Goal: Transaction & Acquisition: Book appointment/travel/reservation

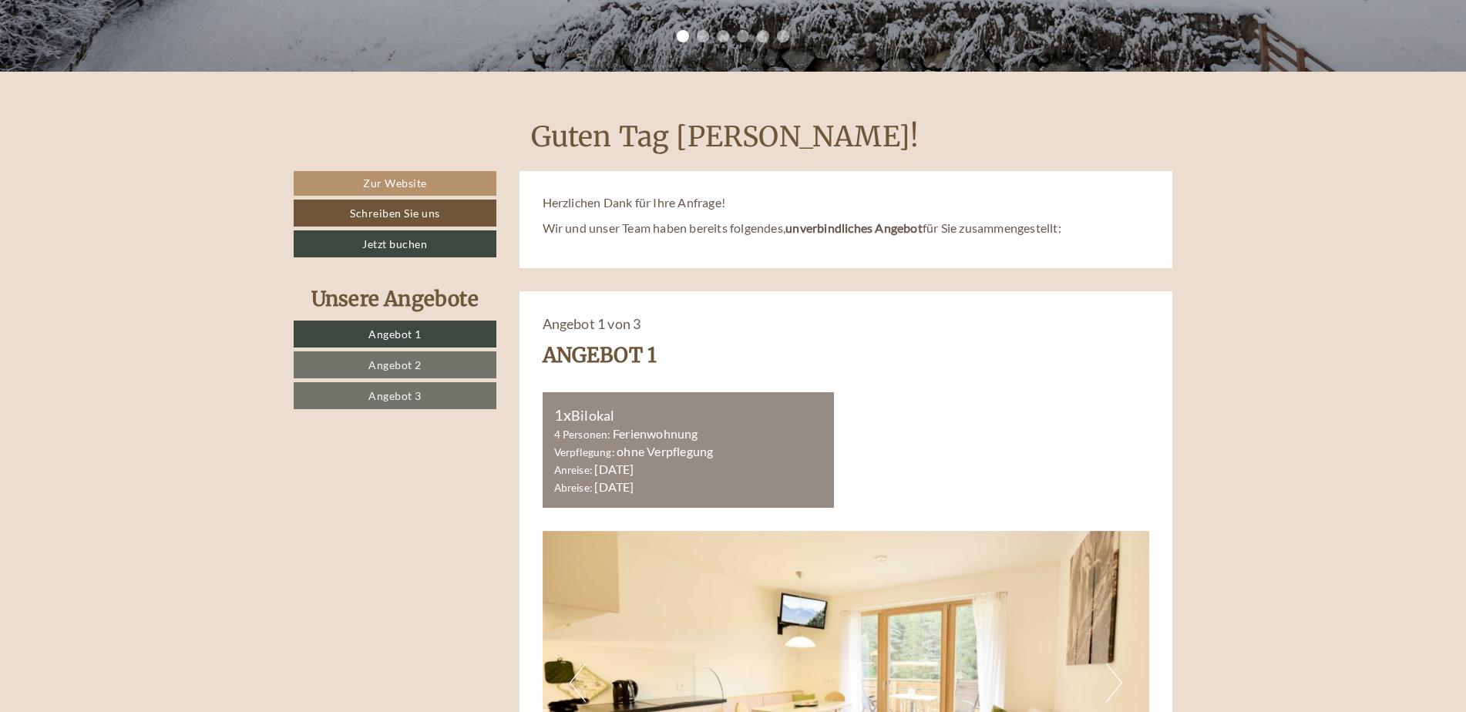
scroll to position [616, 0]
click at [395, 360] on span "Angebot 2" at bounding box center [394, 364] width 53 height 13
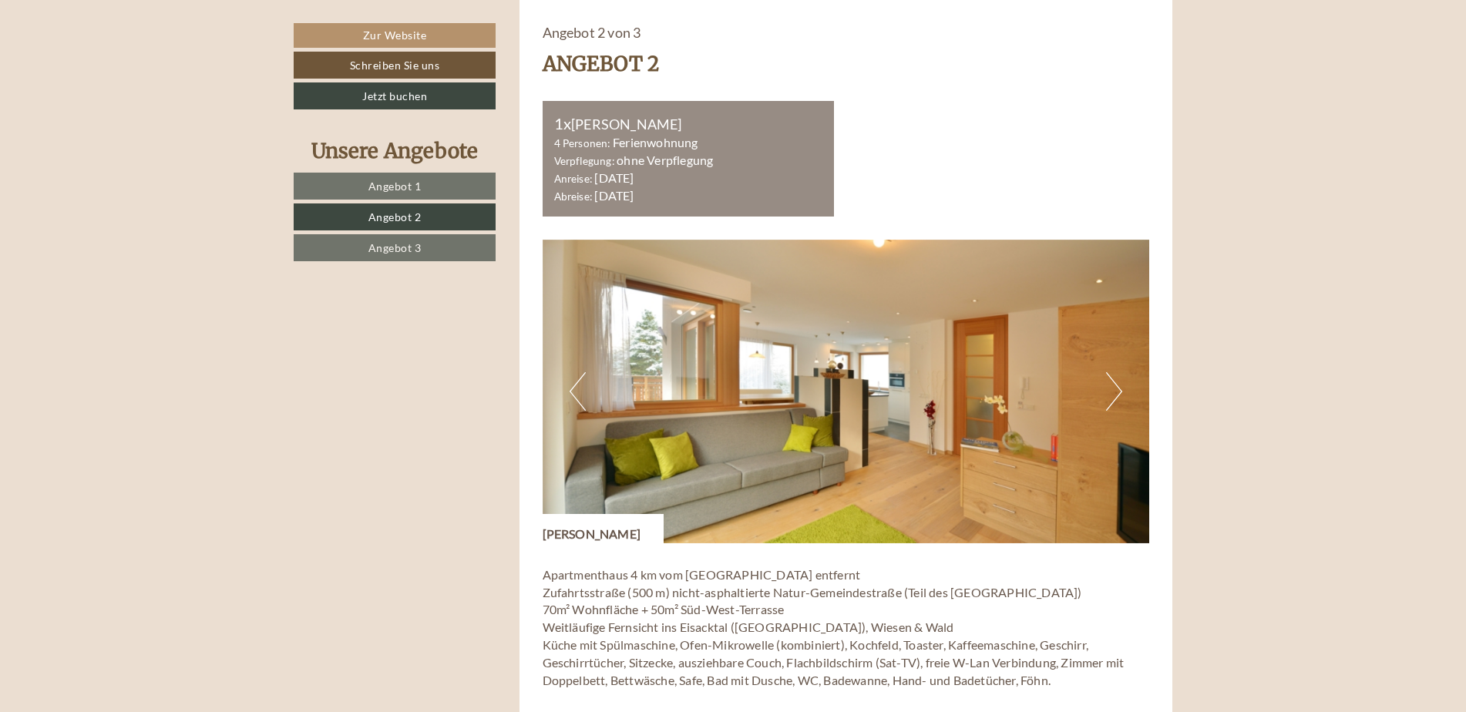
click at [395, 253] on span "Angebot 3" at bounding box center [394, 247] width 53 height 13
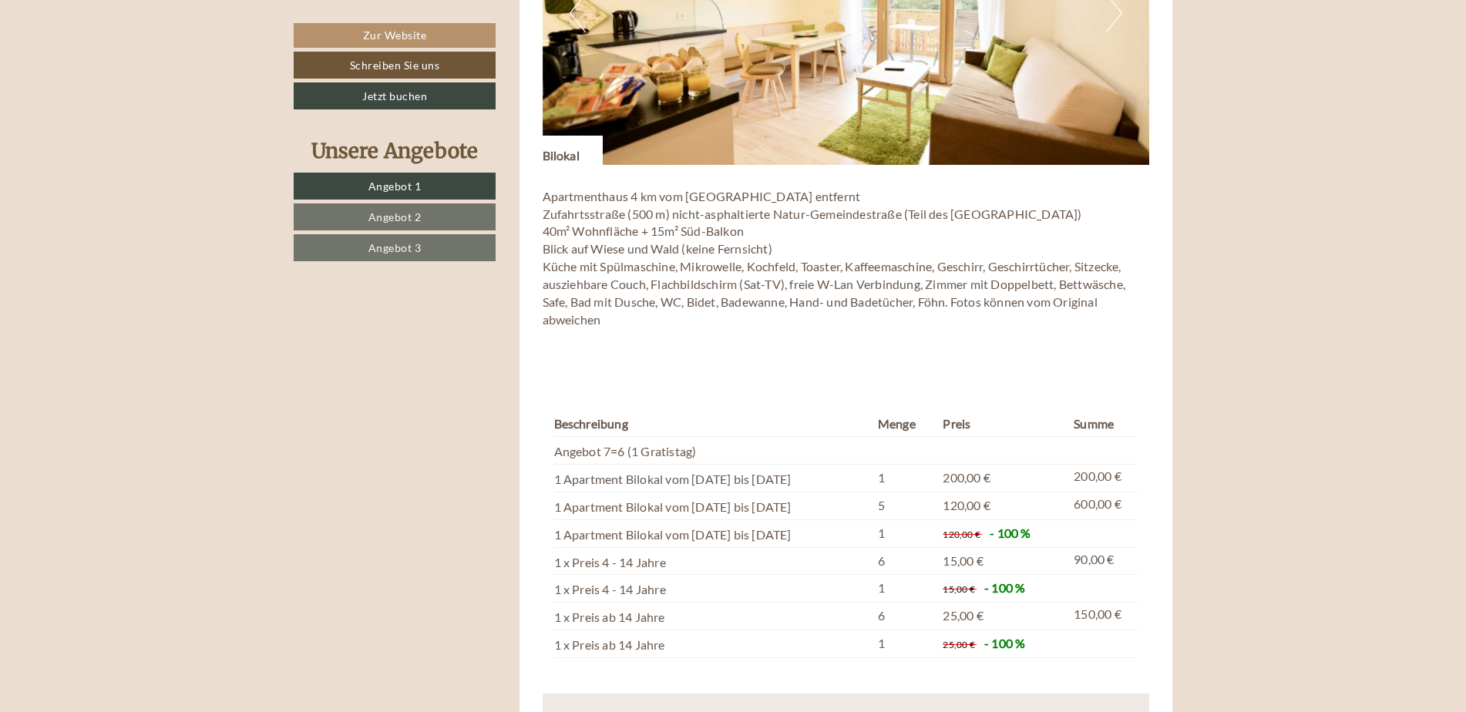
scroll to position [1310, 0]
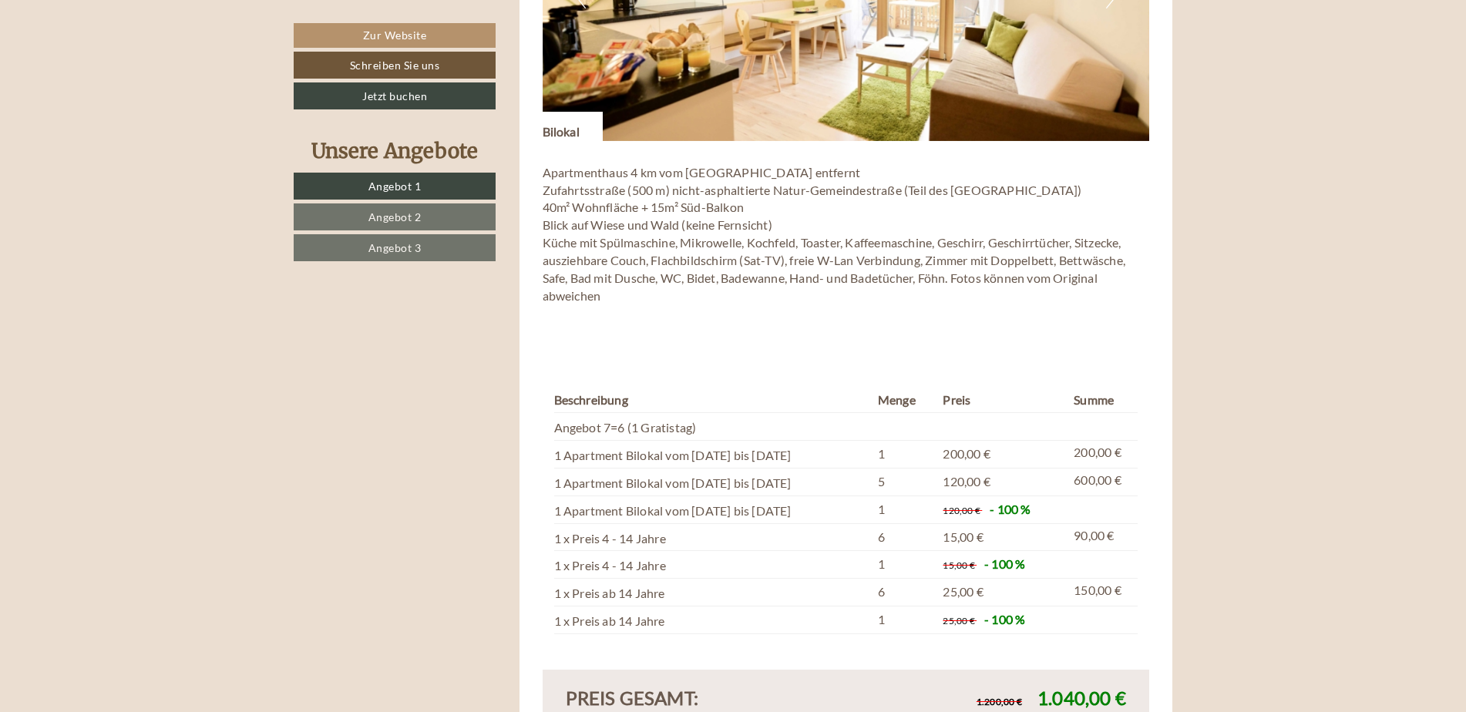
click at [452, 213] on link "Angebot 2" at bounding box center [395, 216] width 202 height 27
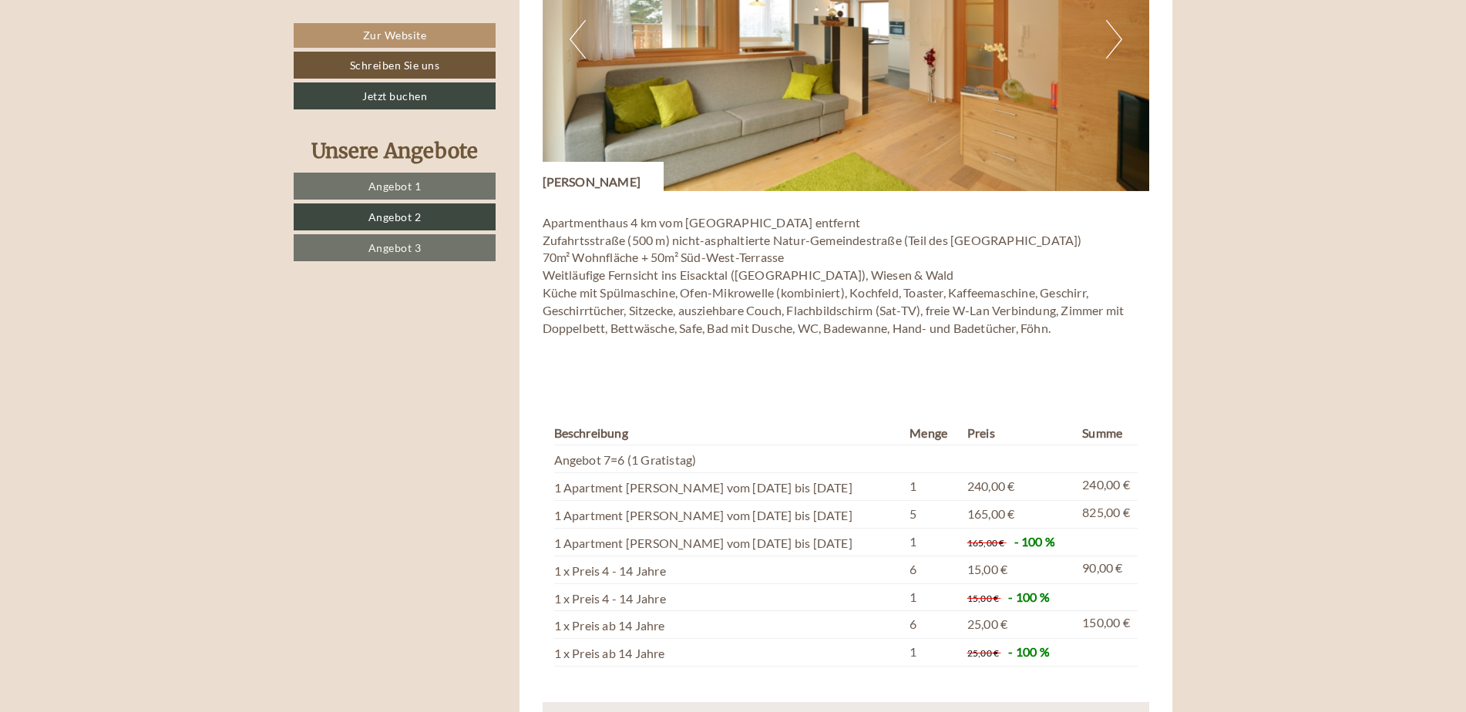
scroll to position [1293, 0]
